Goal: Navigation & Orientation: Understand site structure

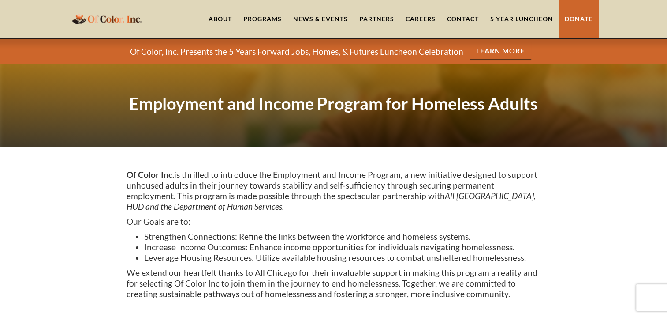
click at [254, 19] on div "Programs" at bounding box center [262, 19] width 38 height 9
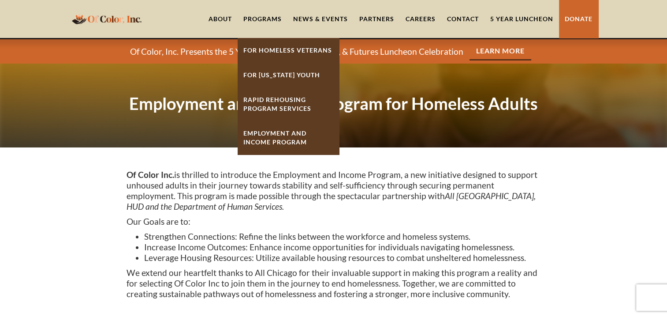
click at [488, 97] on strong "Employment and Income Program for Homeless Adults" at bounding box center [333, 103] width 409 height 20
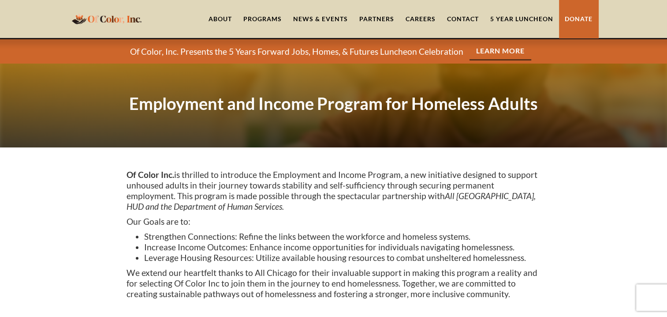
click at [273, 18] on div "Programs" at bounding box center [262, 19] width 38 height 9
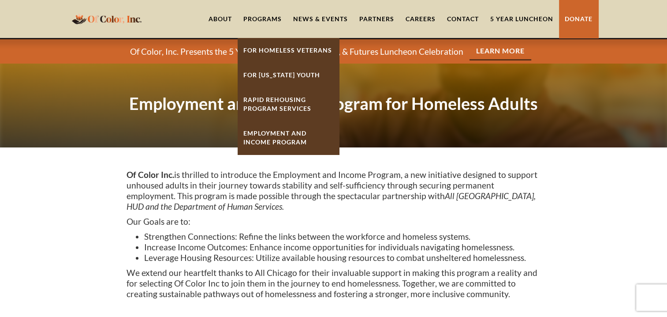
click at [291, 127] on link "Employment And Income Program" at bounding box center [288, 138] width 101 height 34
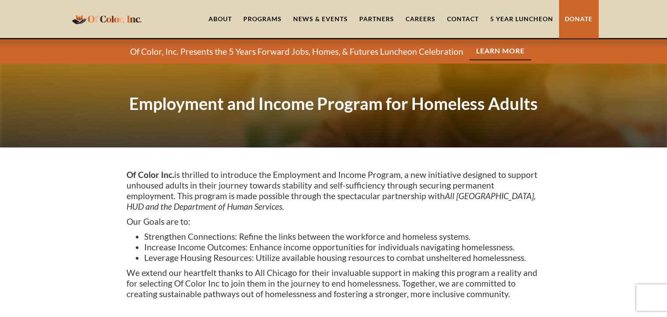
click at [384, 17] on link "Partners" at bounding box center [377, 19] width 46 height 38
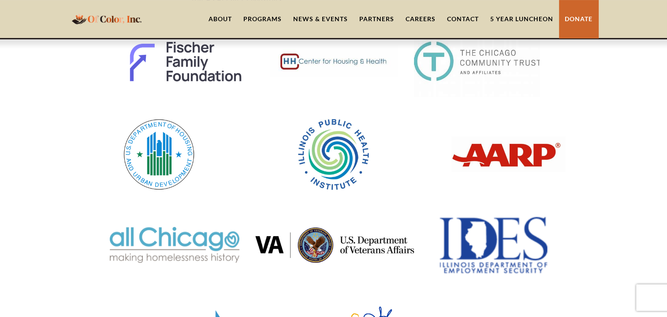
scroll to position [53, 0]
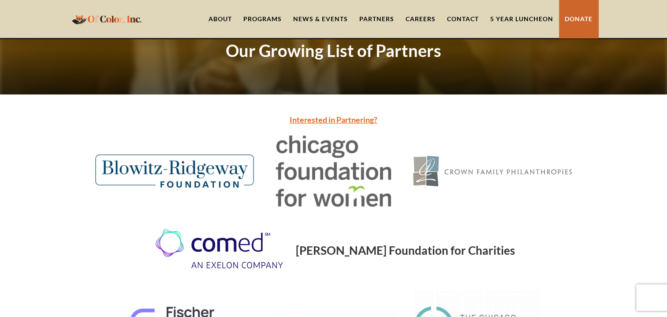
click at [220, 21] on link "About" at bounding box center [220, 19] width 35 height 38
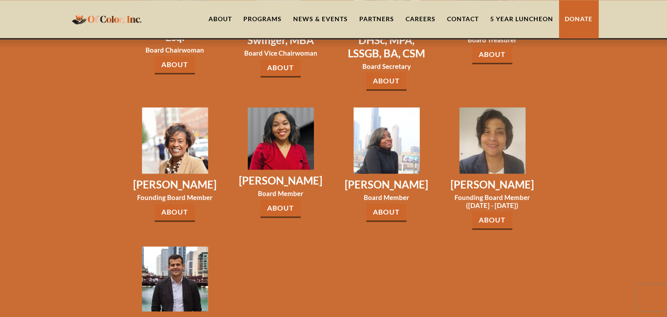
scroll to position [1367, 0]
